Goal: Task Accomplishment & Management: Manage account settings

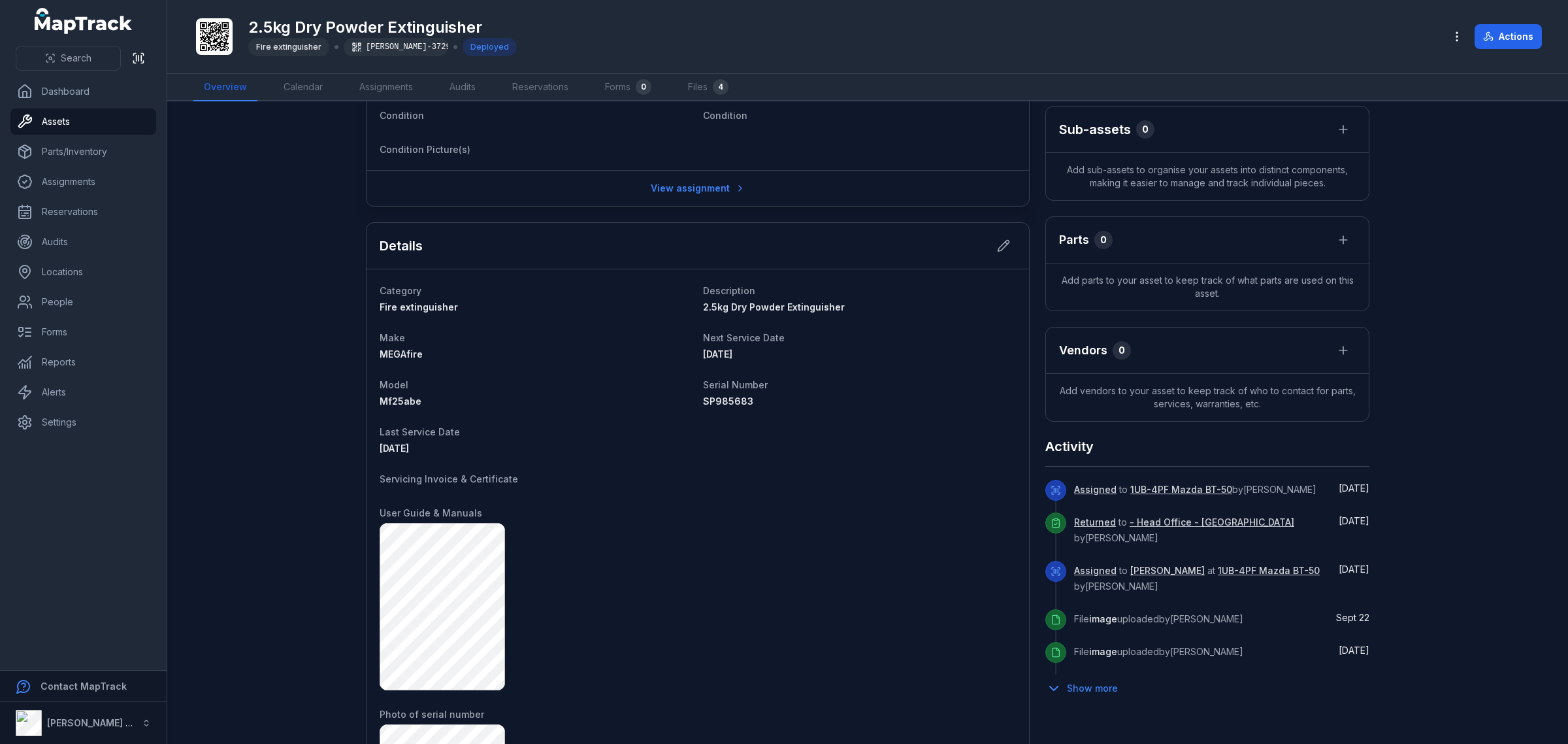
scroll to position [129, 0]
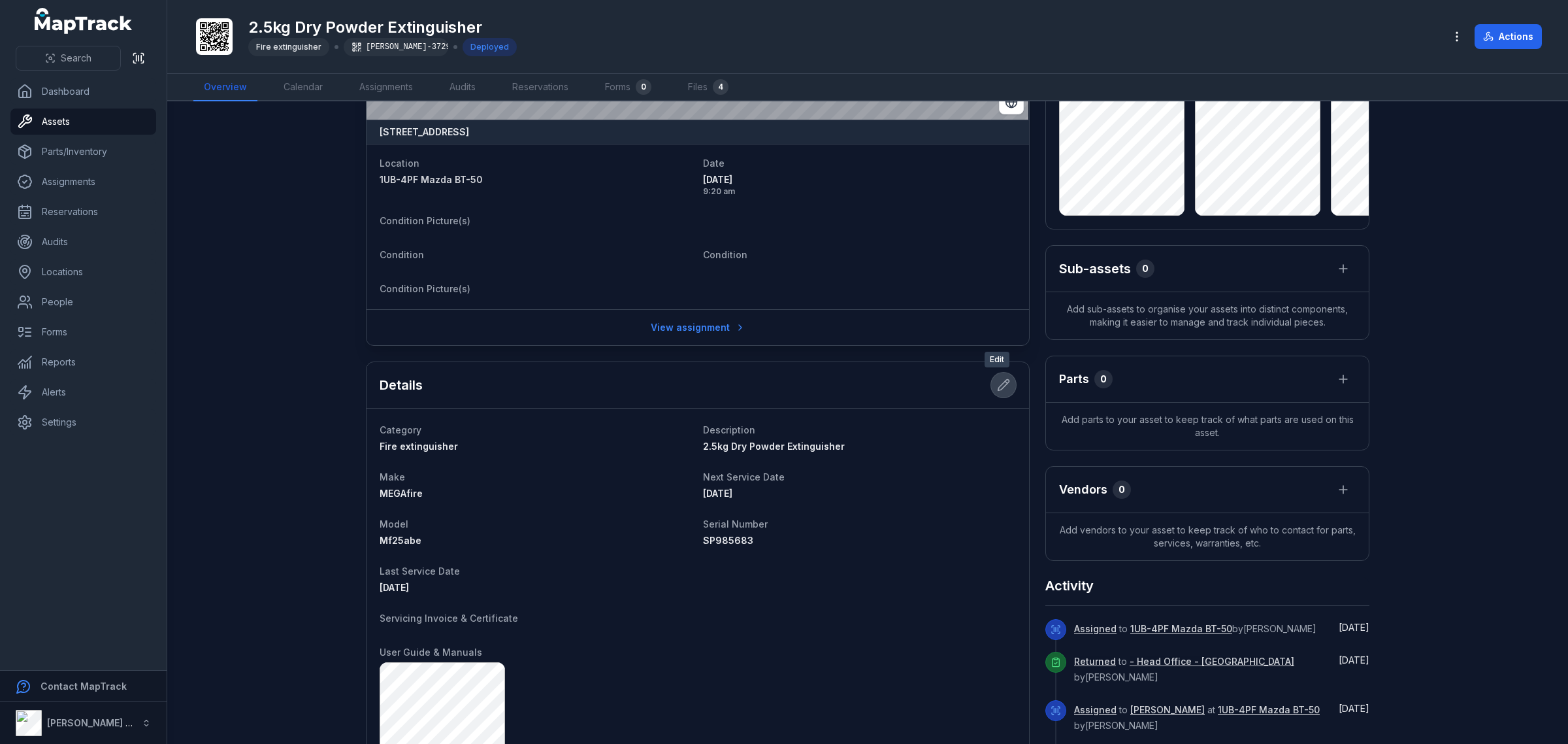
click at [1008, 387] on button at bounding box center [1003, 385] width 25 height 25
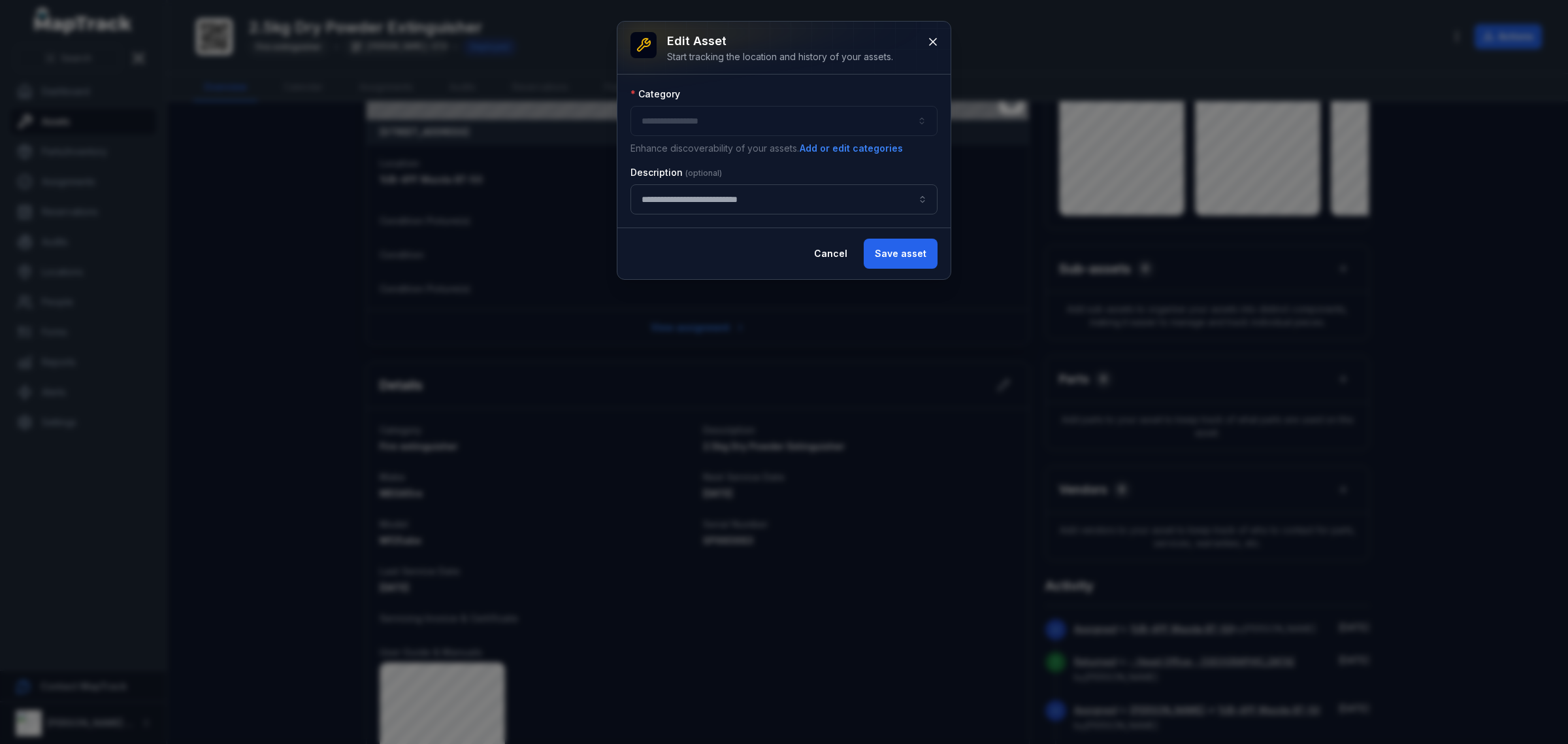
type input "**********"
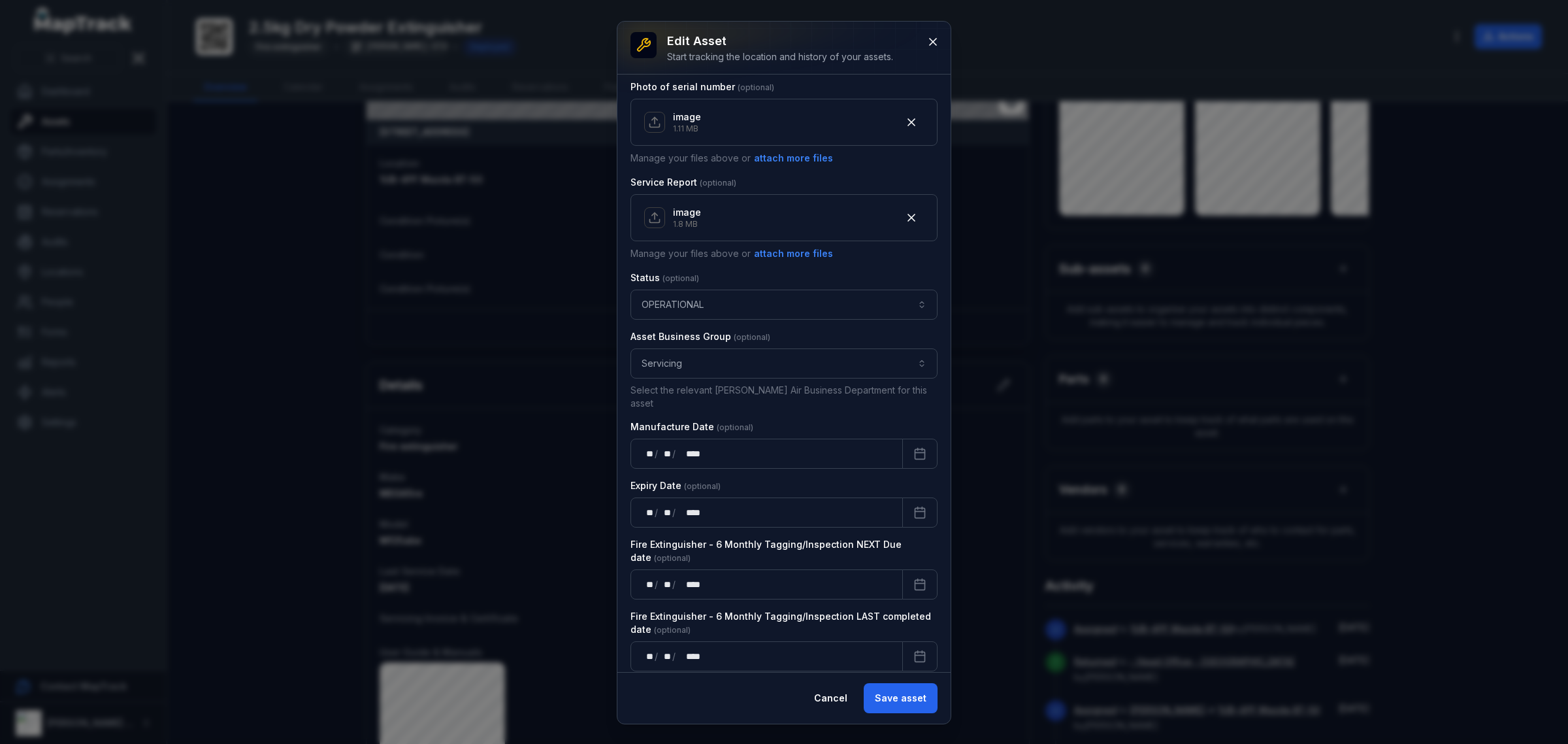
scroll to position [664, 0]
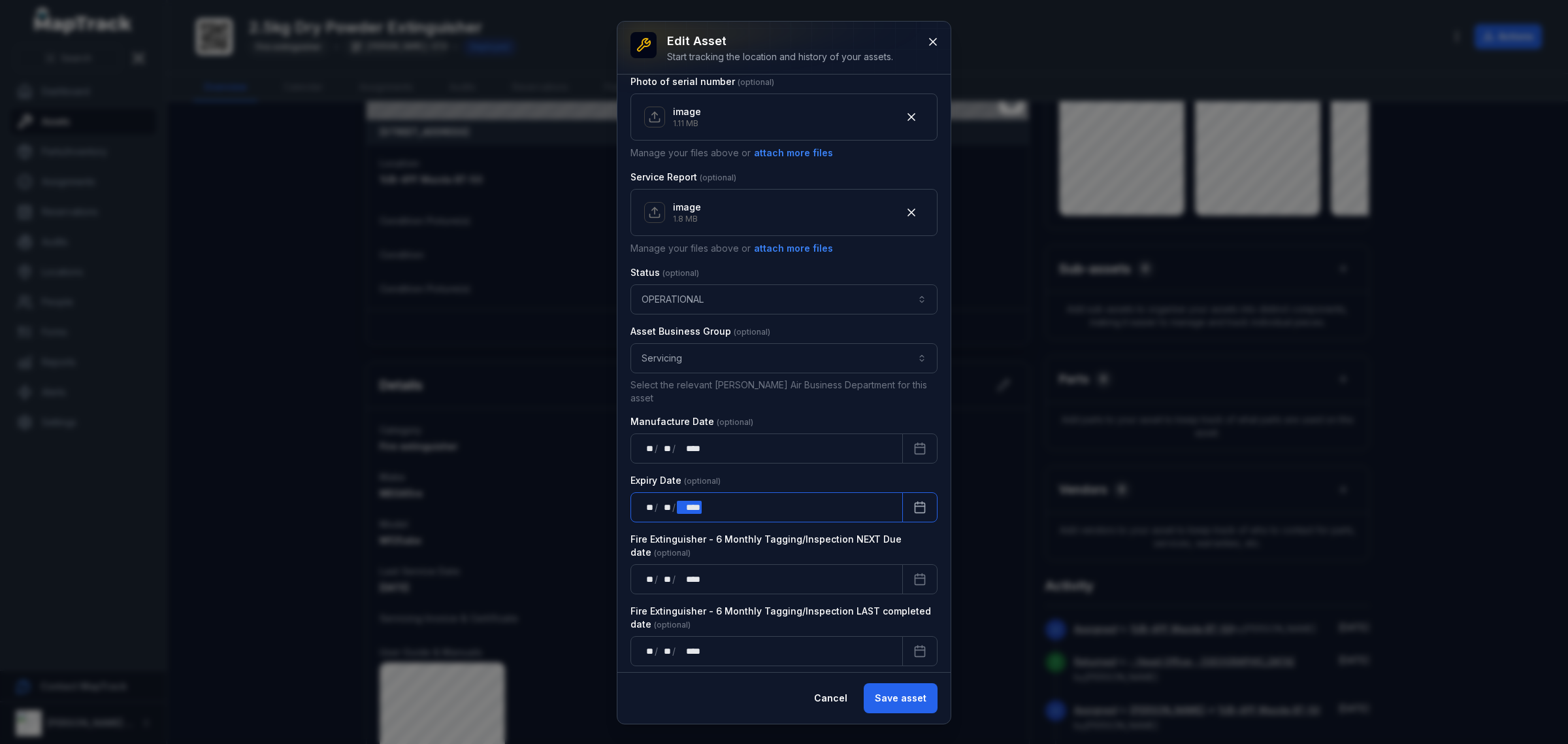
click at [710, 500] on div "** ** / ** ** / **** ****" at bounding box center [766, 507] width 272 height 30
click at [913, 501] on icon "Calendar" at bounding box center [919, 507] width 13 height 13
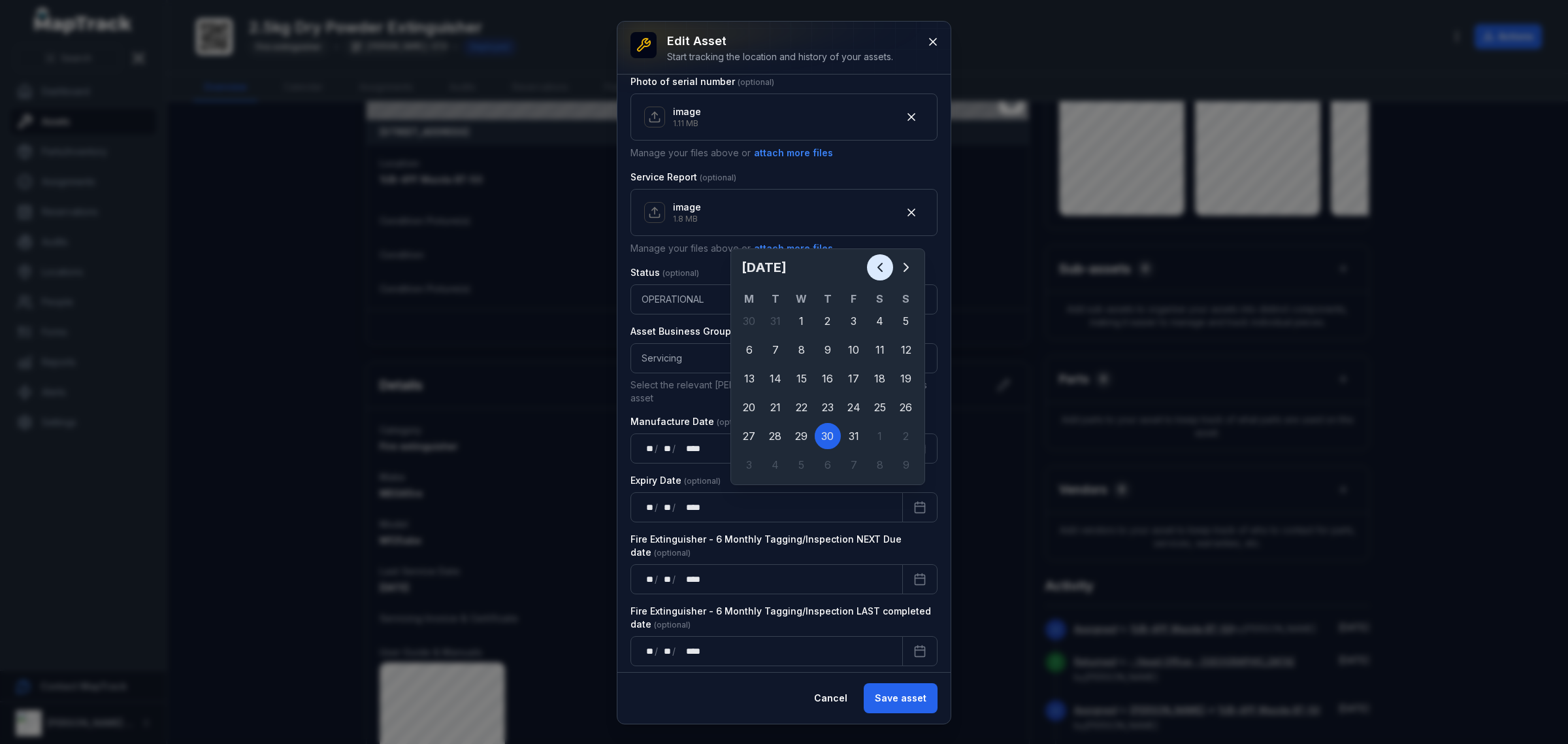
click at [874, 263] on icon "Previous" at bounding box center [880, 267] width 16 height 16
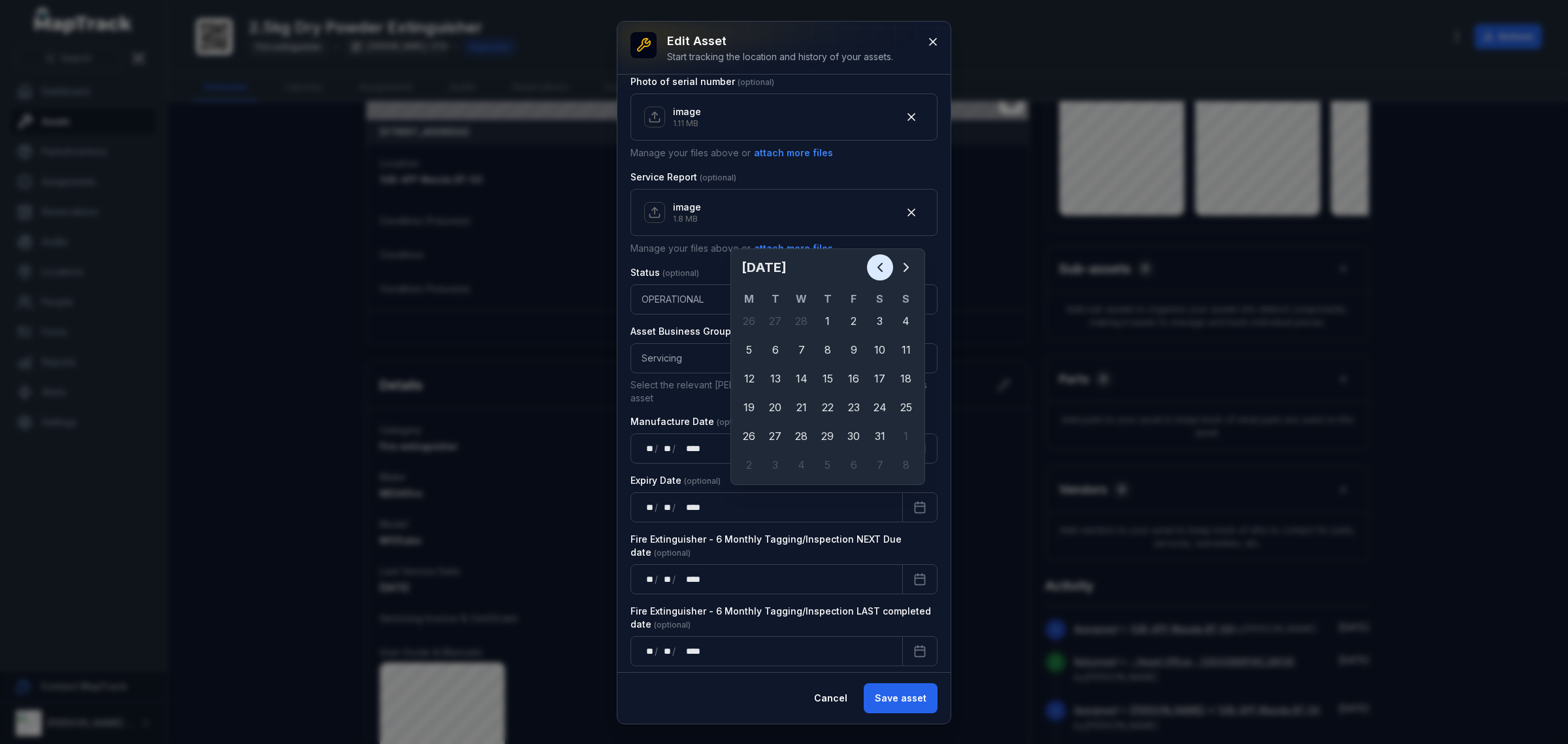
click at [874, 263] on icon "Previous" at bounding box center [880, 267] width 16 height 16
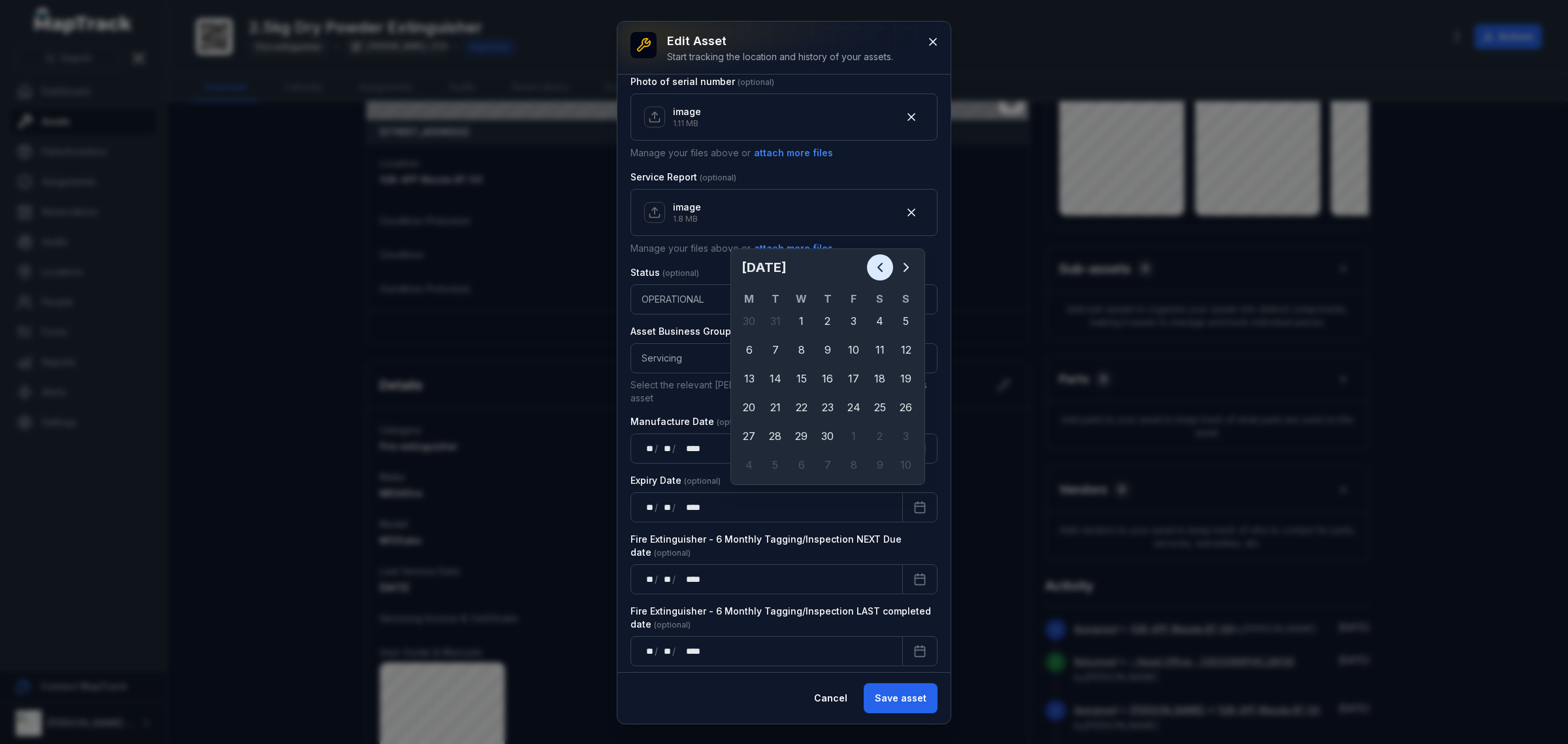
click at [874, 263] on icon "Previous" at bounding box center [880, 267] width 16 height 16
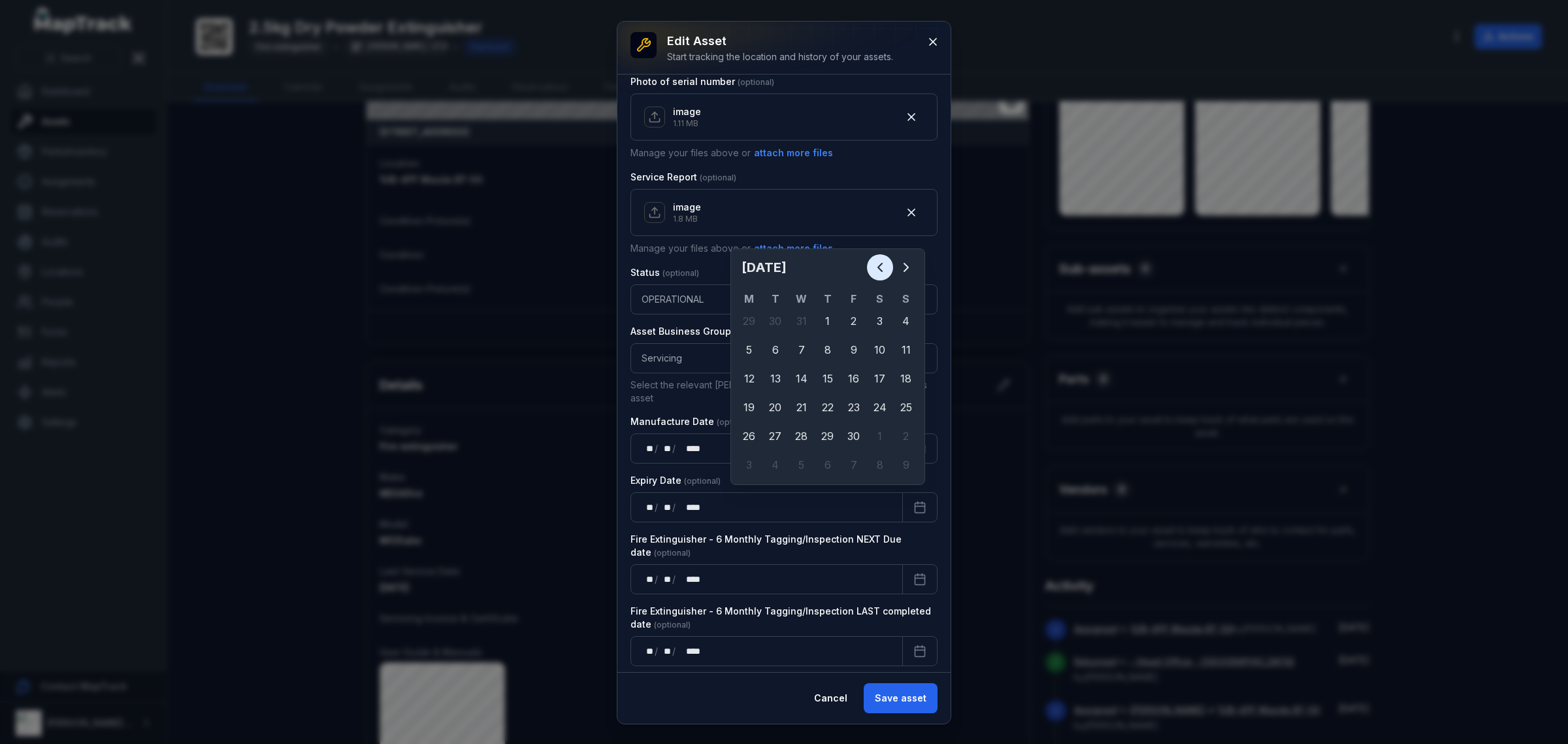
click at [874, 263] on icon "Previous" at bounding box center [880, 267] width 16 height 16
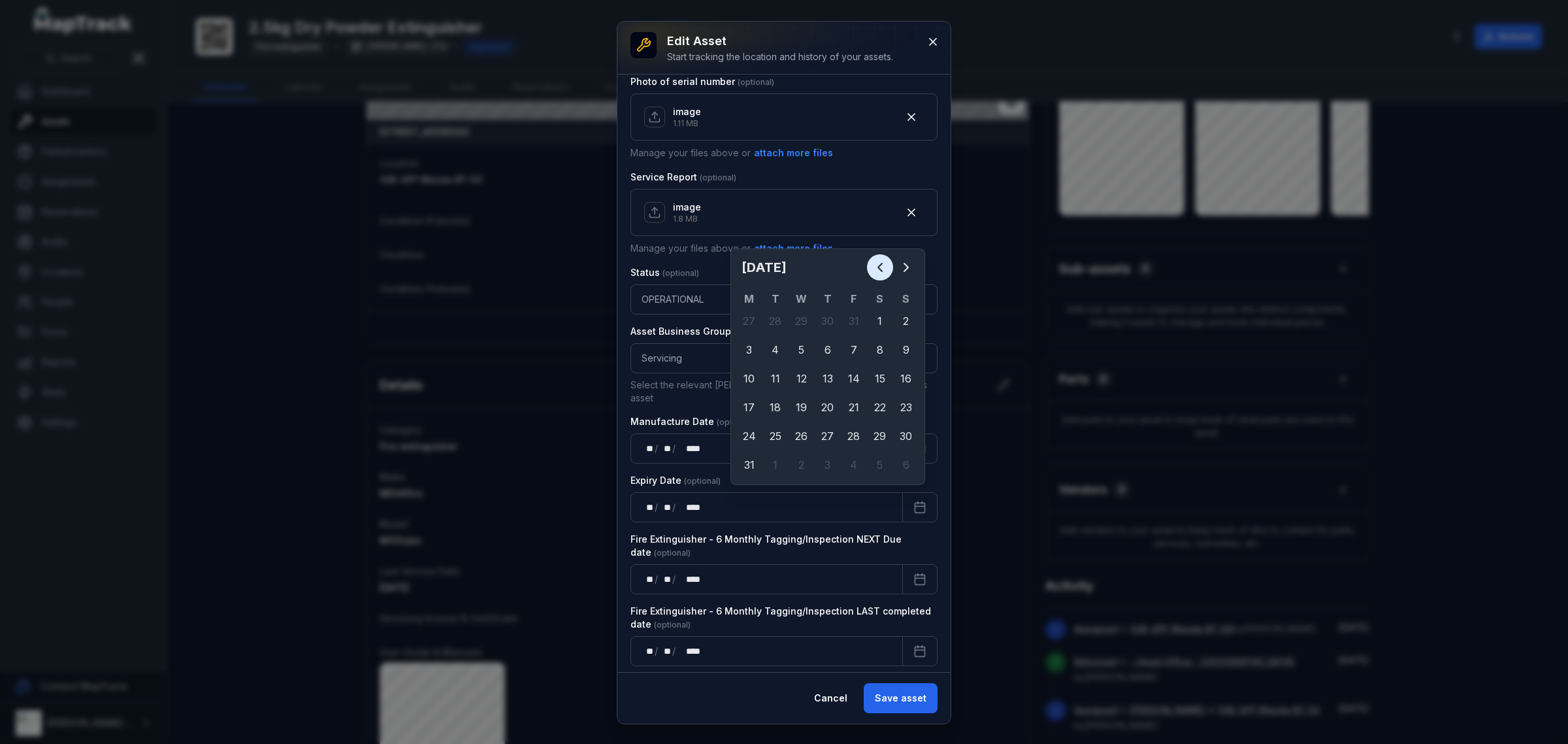
click at [874, 263] on icon "Previous" at bounding box center [880, 267] width 16 height 16
click at [873, 270] on icon "Previous" at bounding box center [880, 267] width 16 height 16
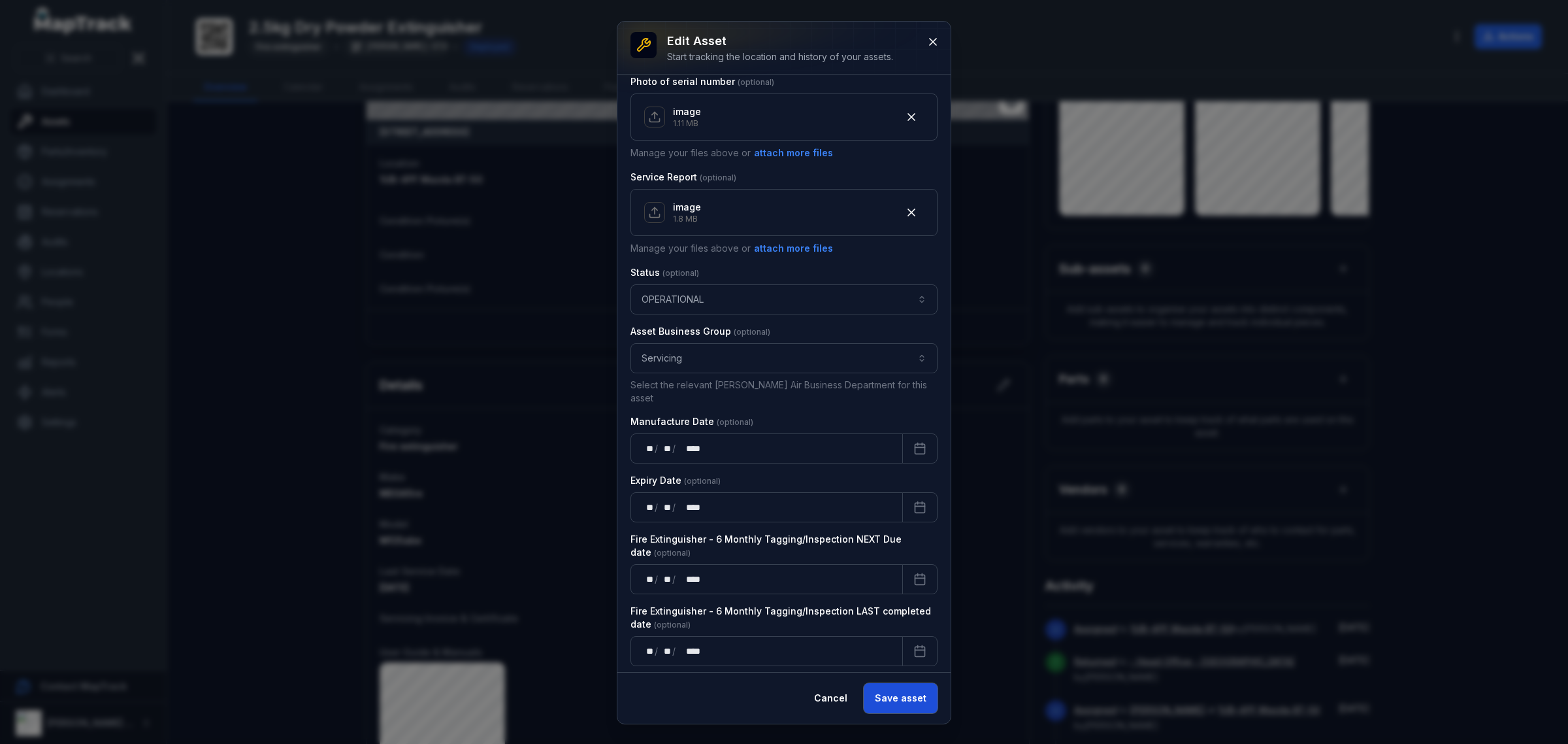
click at [897, 700] on button "Save asset" at bounding box center [901, 698] width 74 height 30
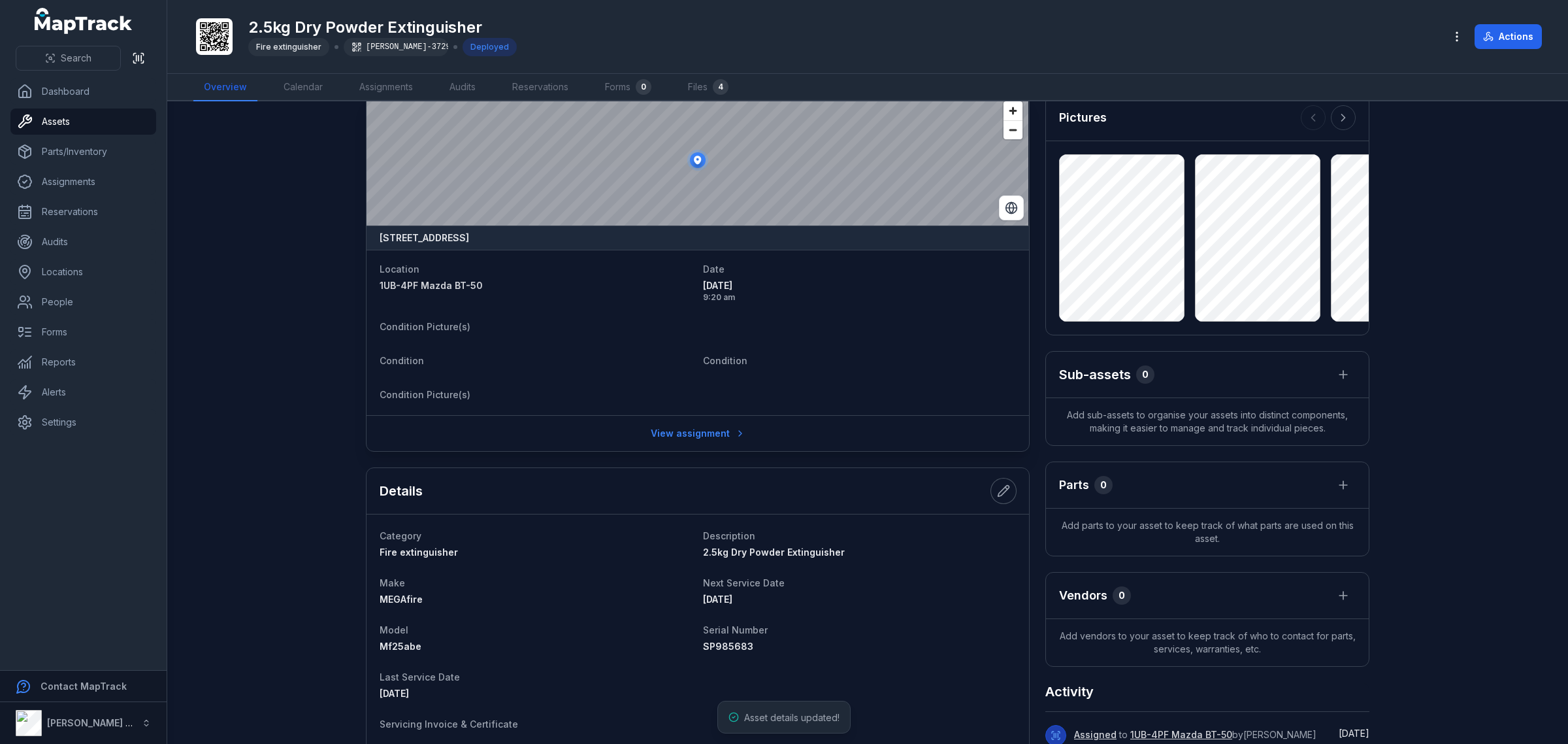
scroll to position [0, 0]
